Goal: Task Accomplishment & Management: Complete application form

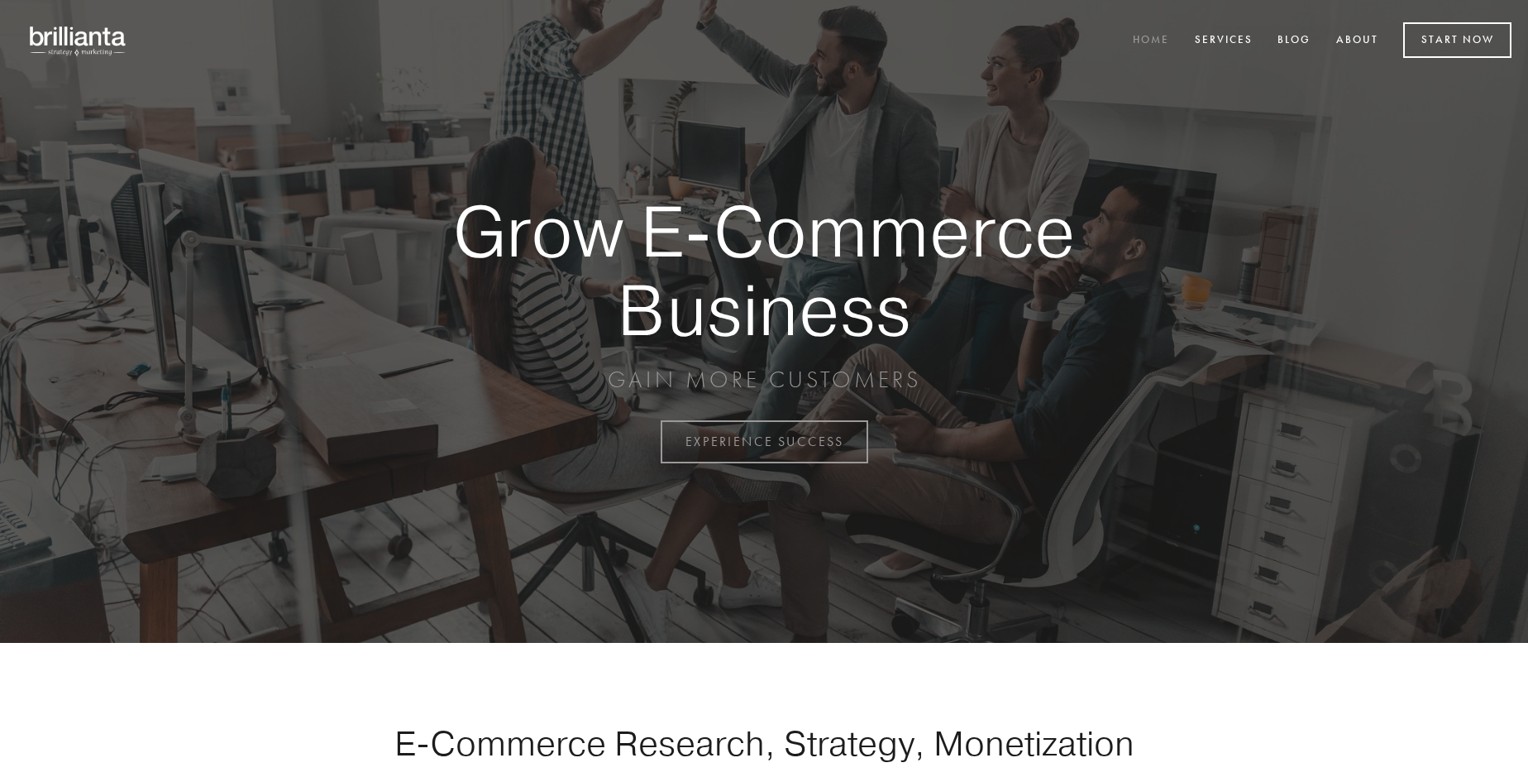
scroll to position [4335, 0]
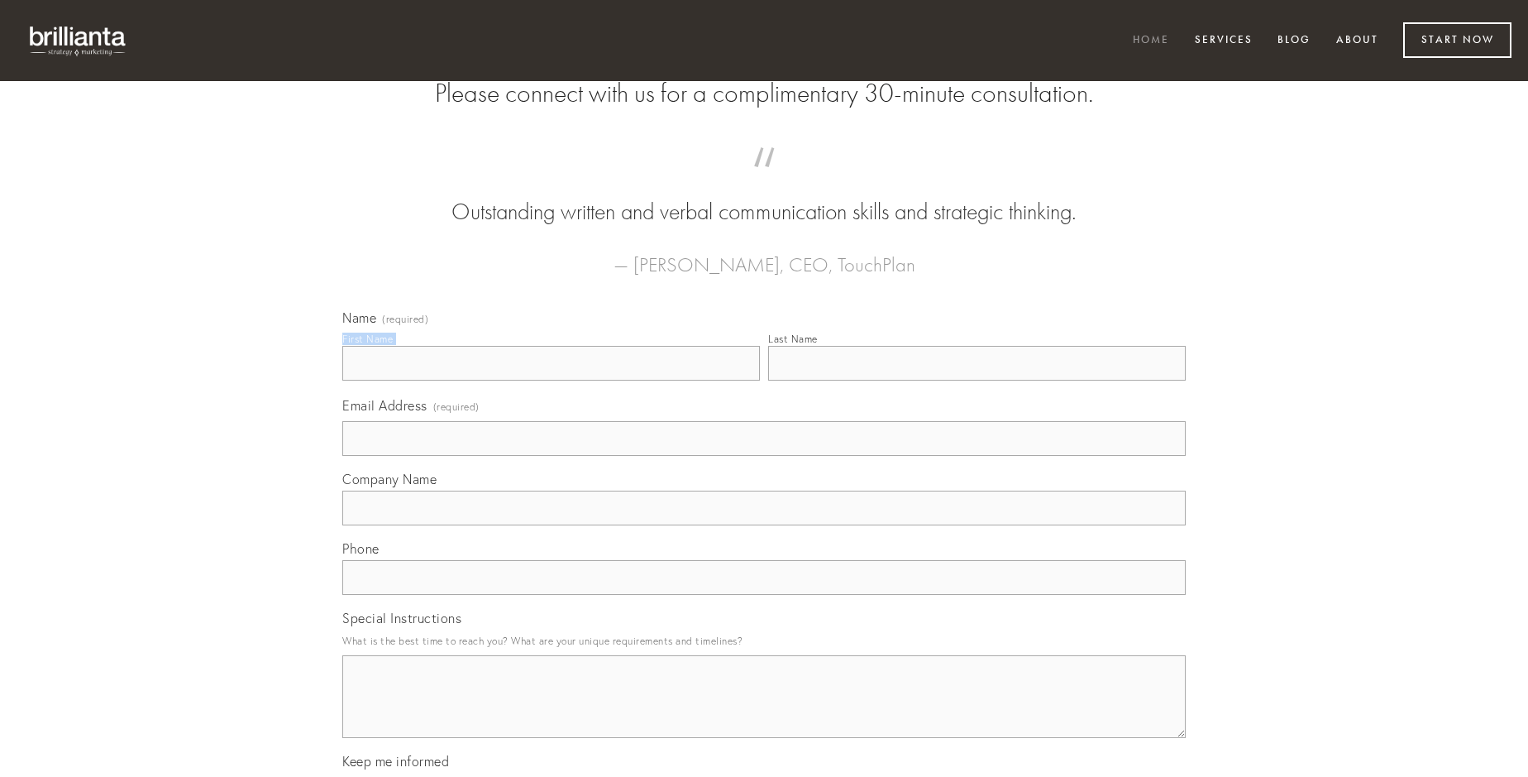
type input "[PERSON_NAME]"
click at [977, 380] on input "Last Name" at bounding box center [977, 363] width 418 height 35
type input "[PERSON_NAME]"
click at [764, 456] on input "Email Address (required)" at bounding box center [764, 438] width 844 height 35
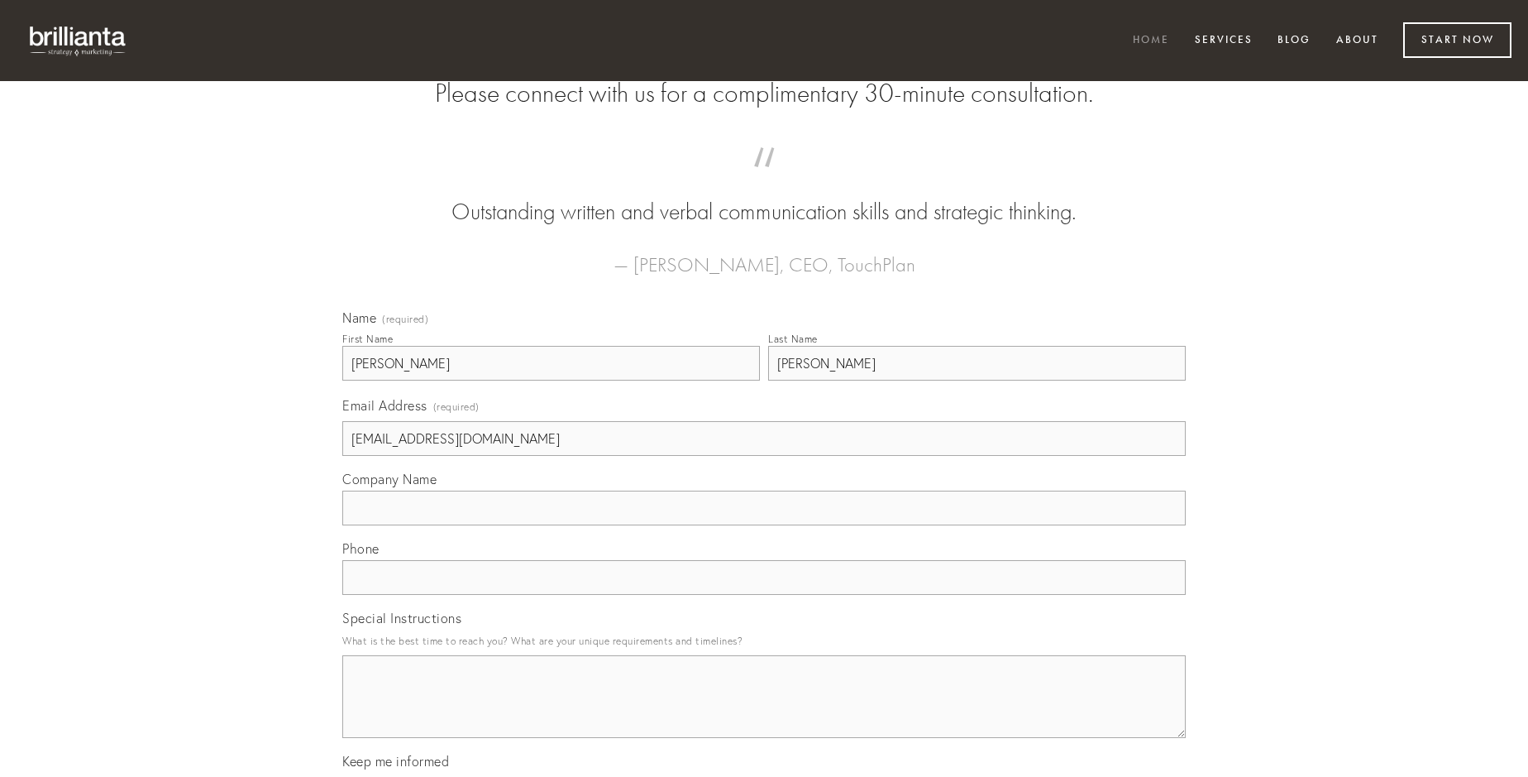
type input "[EMAIL_ADDRESS][DOMAIN_NAME]"
click at [764, 525] on input "Company Name" at bounding box center [764, 507] width 844 height 35
type input "id"
click at [764, 595] on input "text" at bounding box center [764, 577] width 844 height 35
click at [764, 711] on textarea "Special Instructions" at bounding box center [764, 696] width 844 height 83
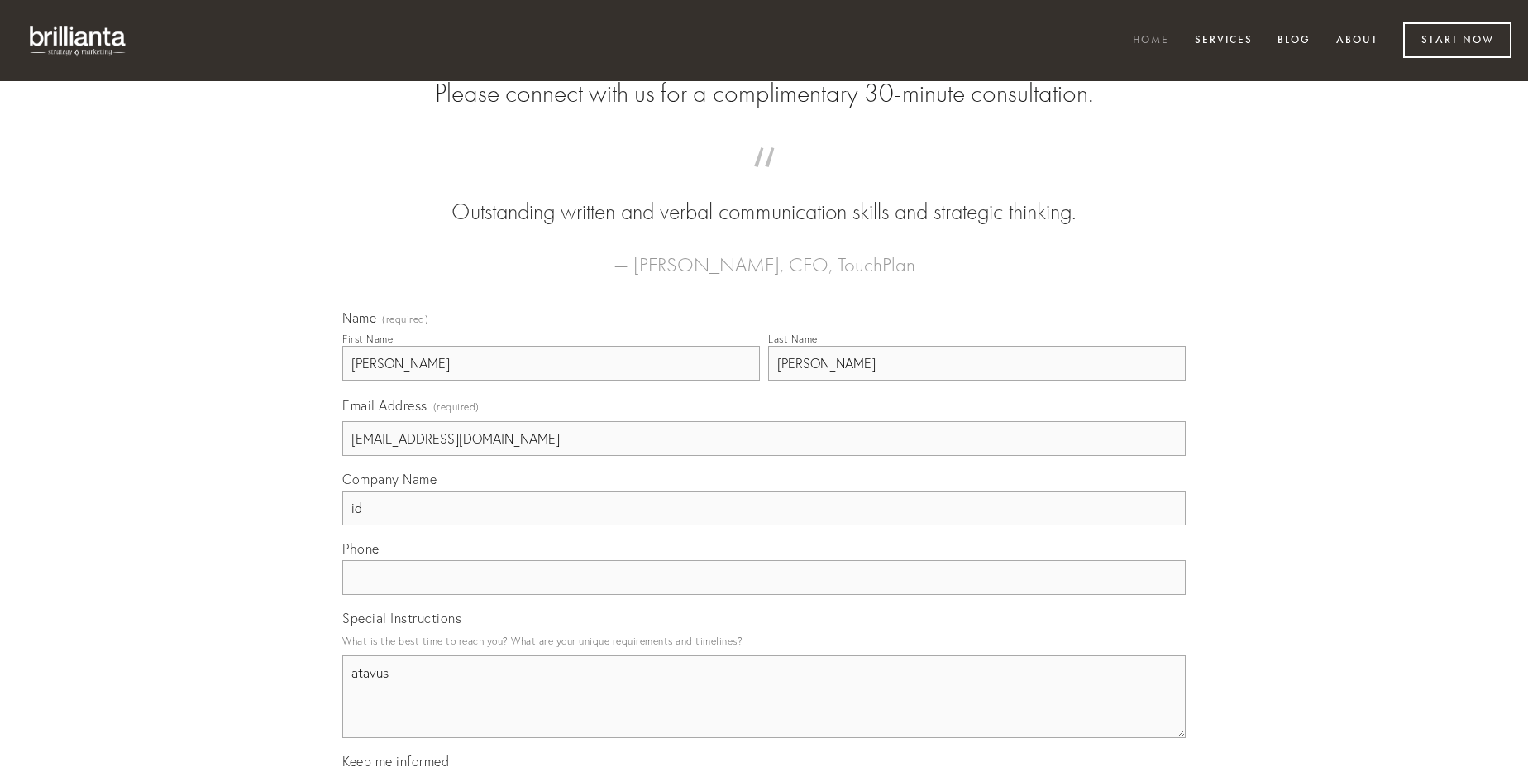
type textarea "atavus"
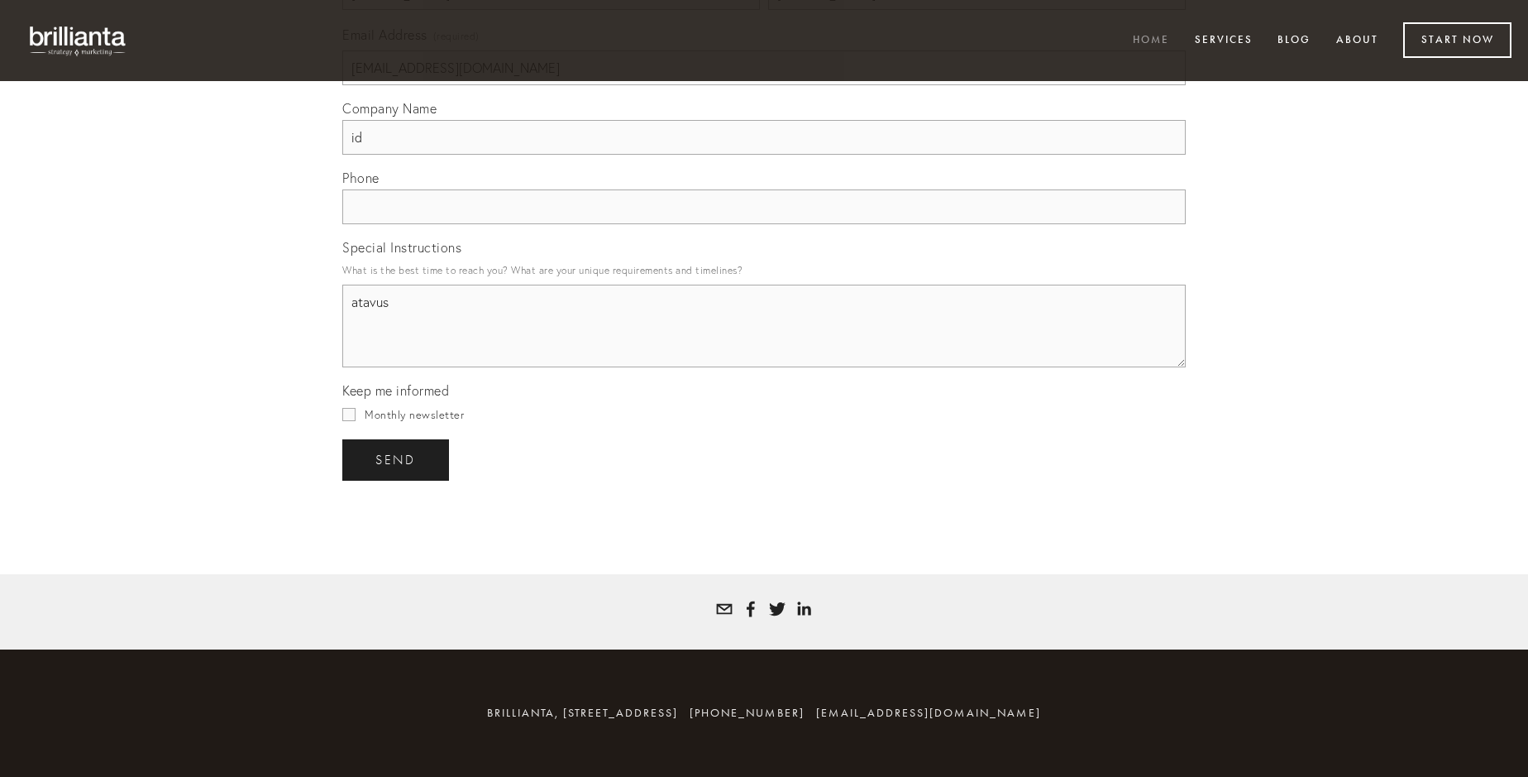
click at [397, 459] on span "send" at bounding box center [395, 459] width 41 height 15
